Goal: Information Seeking & Learning: Check status

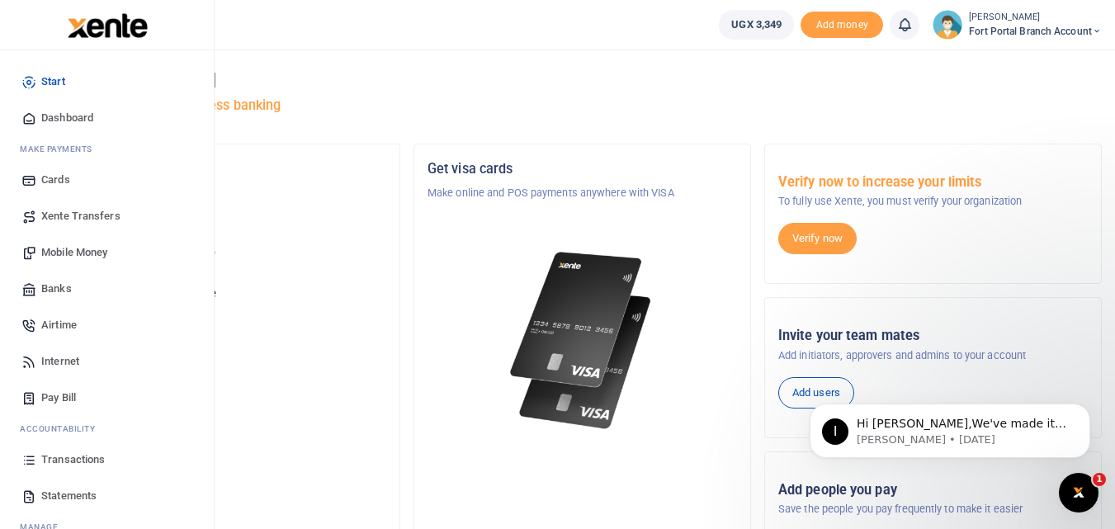
click at [73, 495] on span "Statements" at bounding box center [68, 496] width 55 height 17
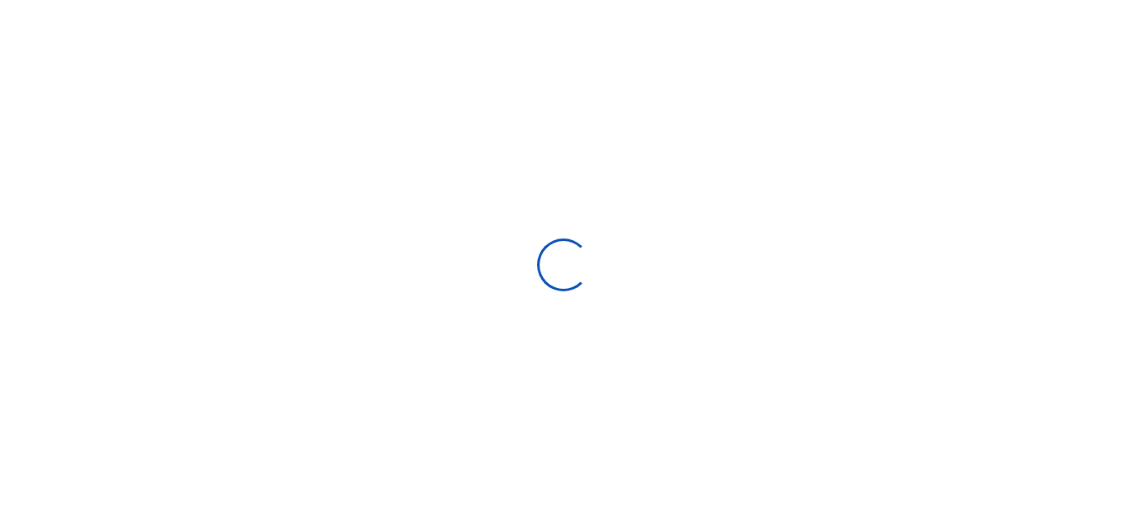
select select "ALL"
type input "[DATE] - [DATE]"
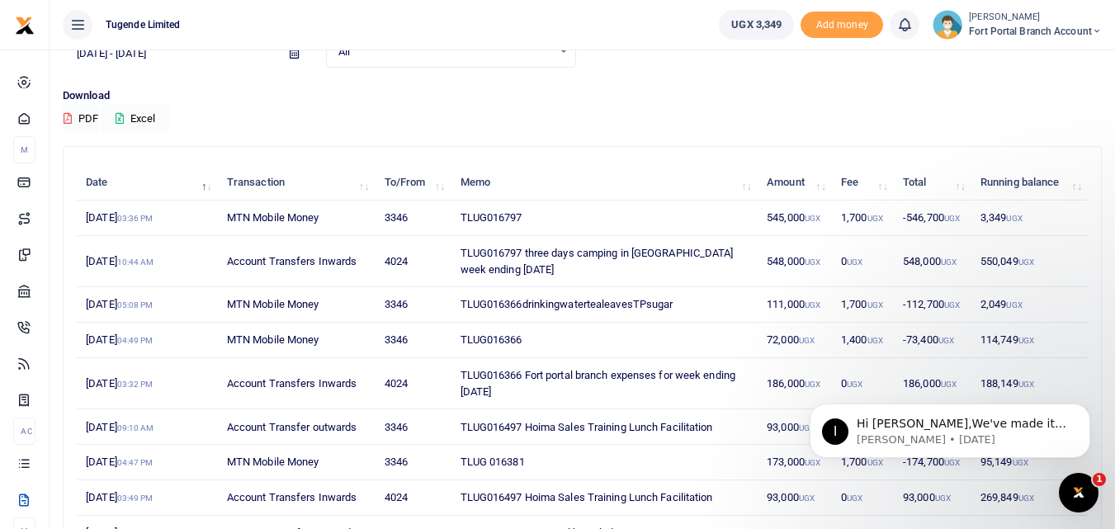
scroll to position [92, 0]
click at [264, 306] on td "MTN Mobile Money" at bounding box center [297, 303] width 158 height 35
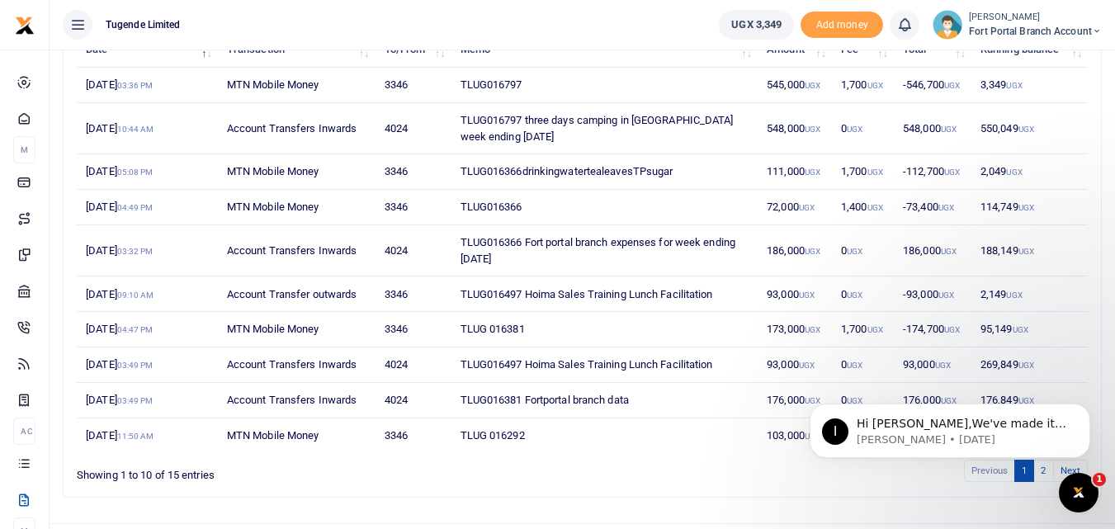
scroll to position [229, 0]
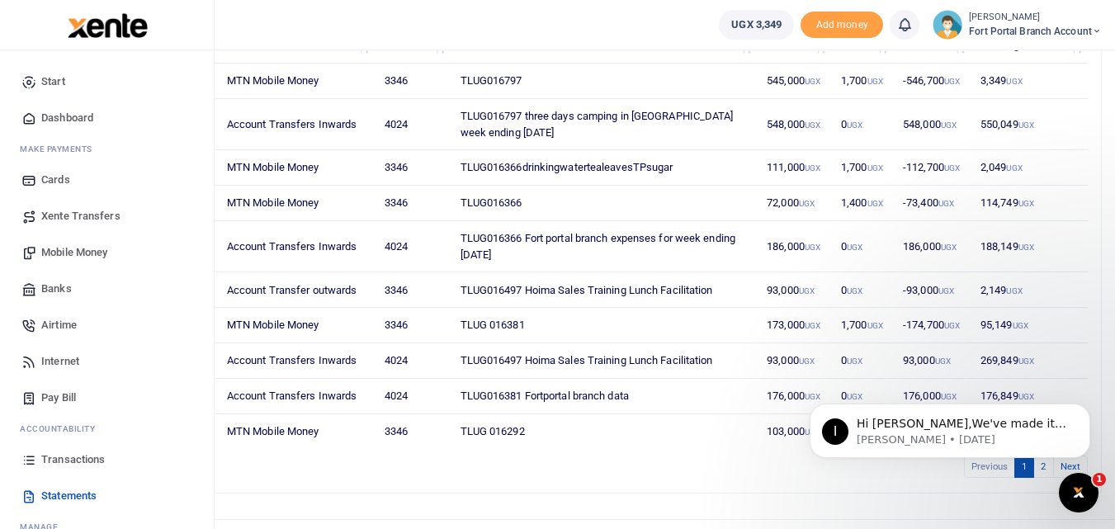
click at [88, 220] on span "Xente Transfers" at bounding box center [80, 216] width 79 height 17
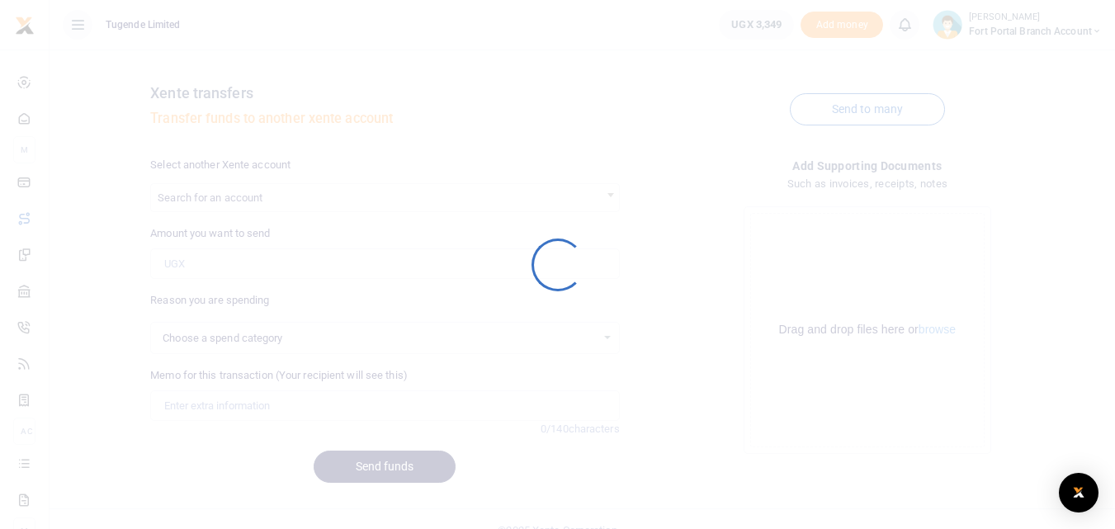
select select
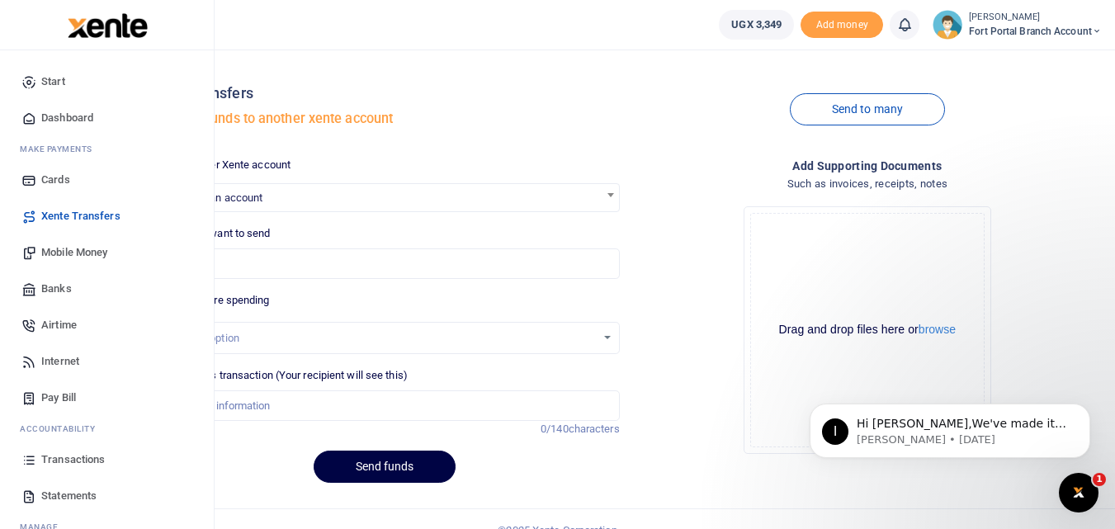
click at [68, 489] on span "Statements" at bounding box center [68, 496] width 55 height 17
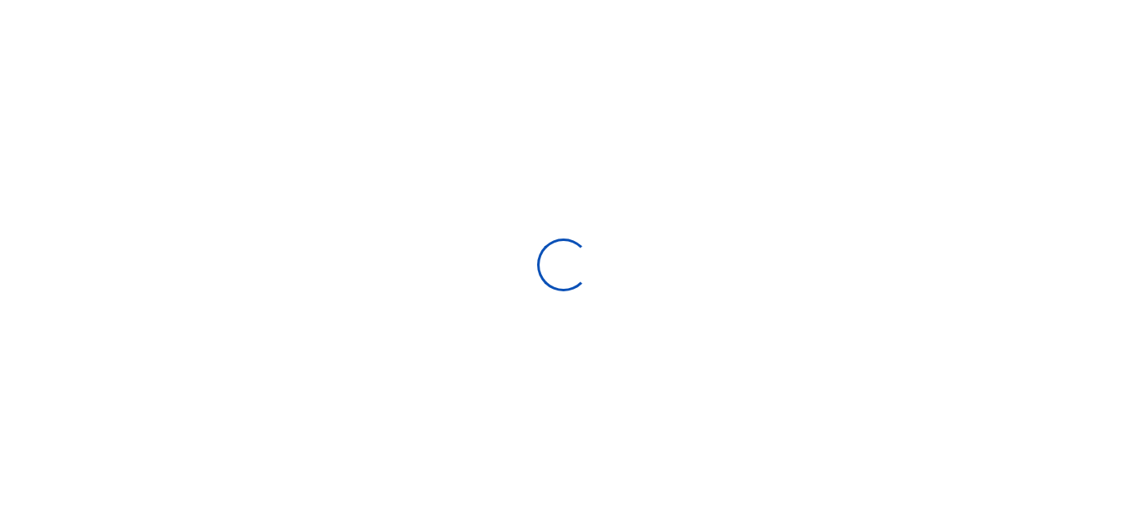
select select "ALL"
type input "[DATE] - [DATE]"
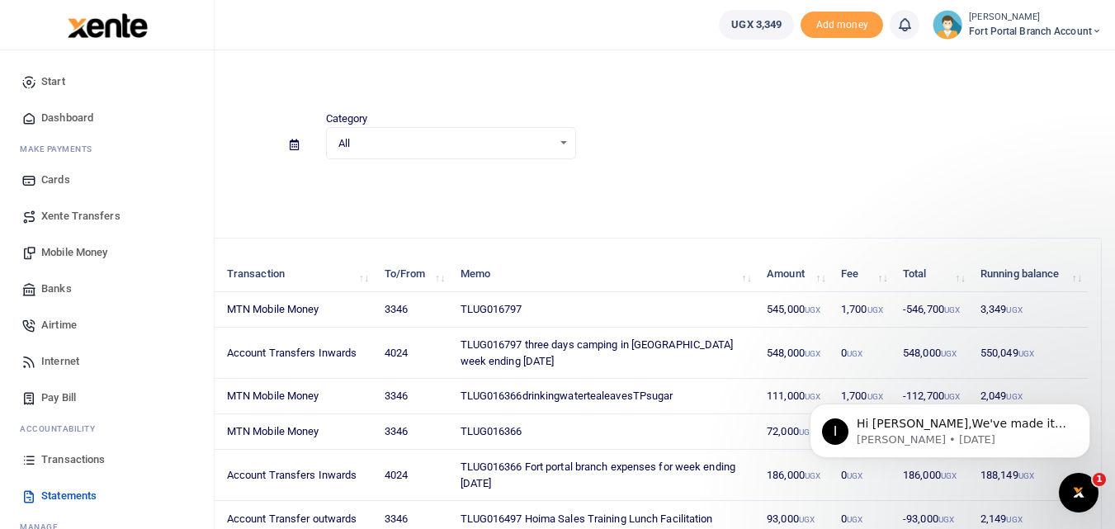
click at [93, 456] on span "Transactions" at bounding box center [73, 459] width 64 height 17
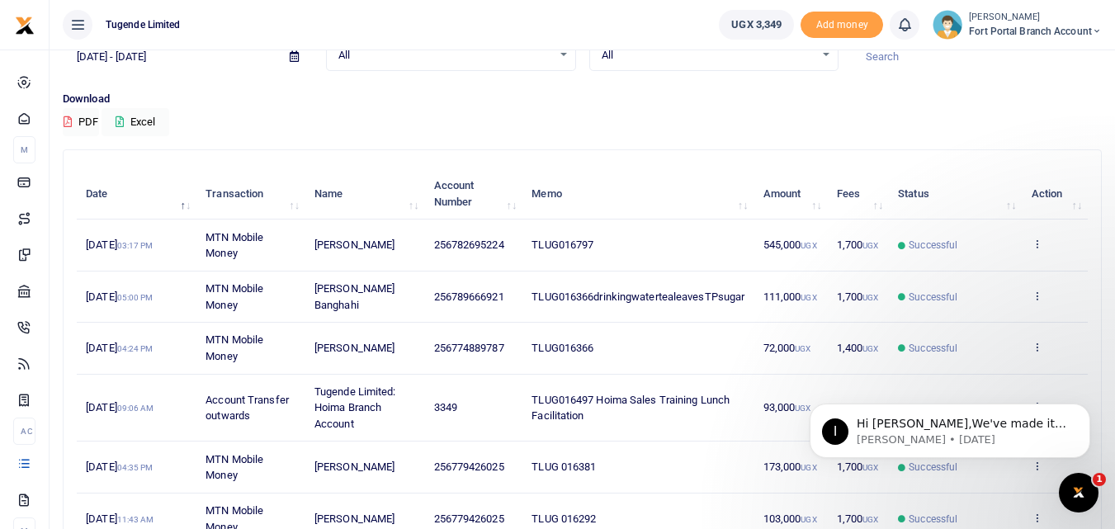
scroll to position [94, 0]
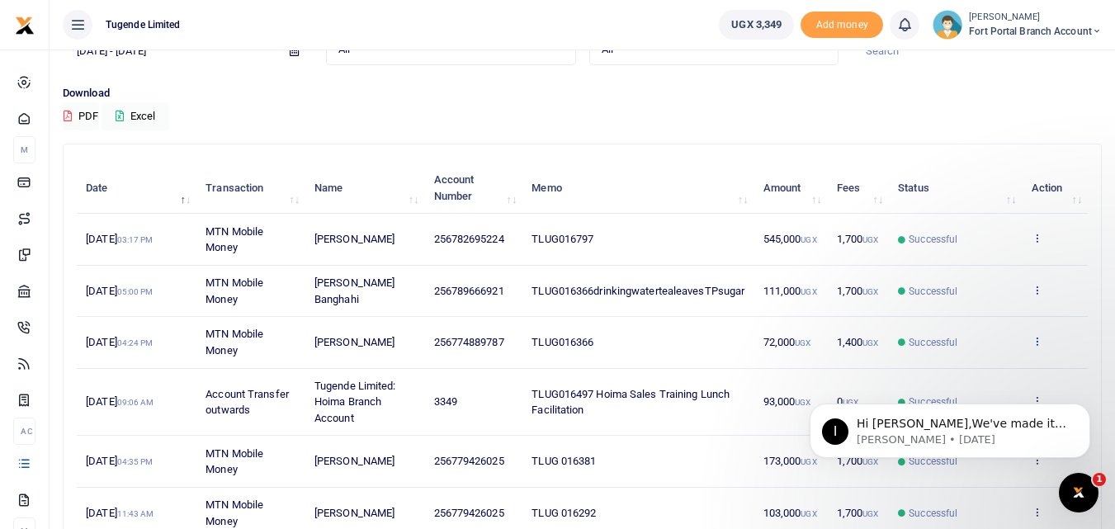
click at [1034, 341] on icon at bounding box center [1037, 341] width 11 height 12
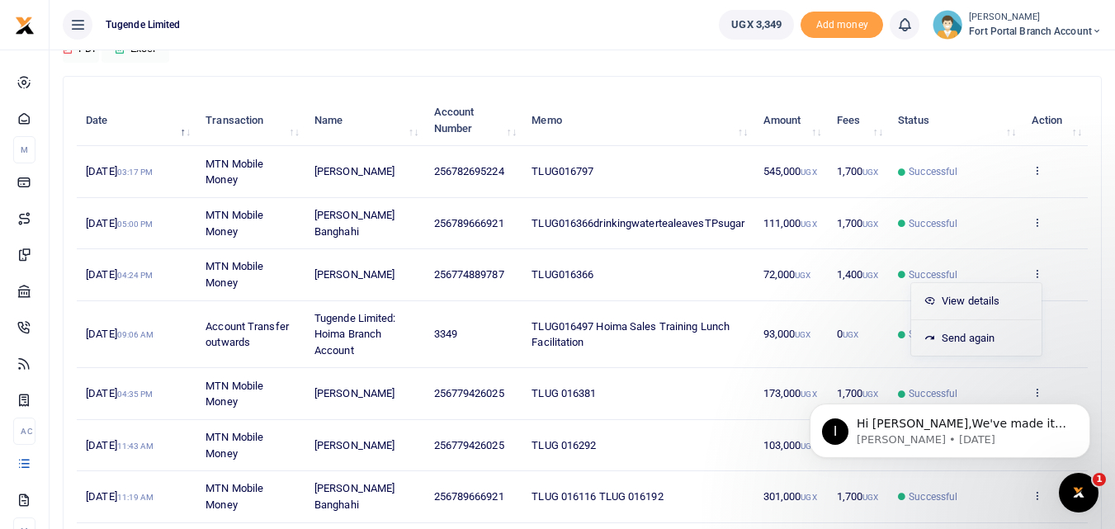
scroll to position [163, 0]
click at [953, 293] on link "View details" at bounding box center [976, 300] width 130 height 23
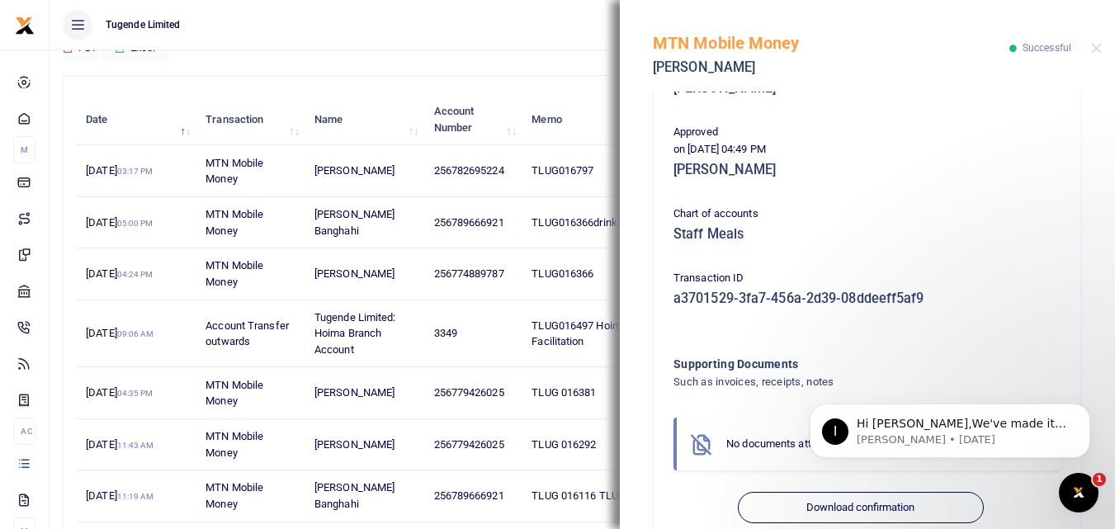
scroll to position [380, 0]
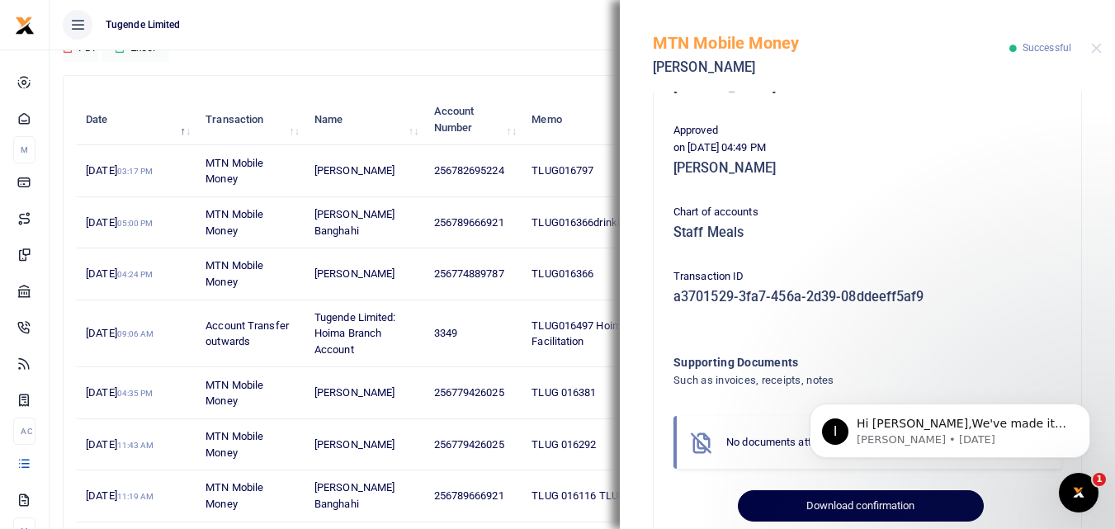
click at [824, 504] on button "Download confirmation" at bounding box center [860, 505] width 245 height 31
